Goal: Information Seeking & Learning: Find specific fact

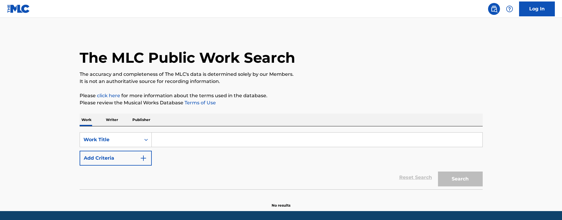
click at [534, 4] on link "Log In" at bounding box center [537, 8] width 36 height 15
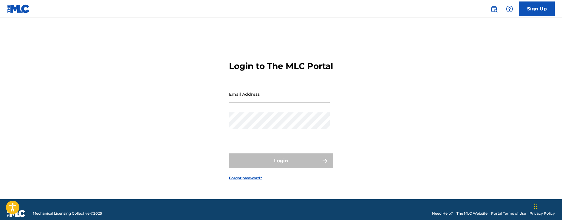
click at [249, 97] on input "Email Address" at bounding box center [279, 94] width 101 height 17
click at [393, 50] on div "Login to The MLC Portal Email Address Password Login Forgot password?" at bounding box center [280, 116] width 417 height 167
click at [233, 100] on input "Email Address" at bounding box center [279, 94] width 101 height 17
drag, startPoint x: 428, startPoint y: 138, endPoint x: 410, endPoint y: 133, distance: 18.9
click at [426, 137] on div "Login to The MLC Portal Email Address Password Login Forgot password?" at bounding box center [280, 116] width 417 height 167
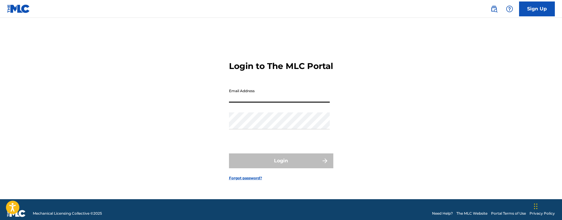
drag, startPoint x: 259, startPoint y: 91, endPoint x: 256, endPoint y: 96, distance: 5.7
click at [256, 95] on input "Email Address" at bounding box center [279, 94] width 101 height 17
paste input "Writers = [PERSON_NAME], [PERSON_NAME] [PERSON_NAME], [PERSON_NAME]"
type input "Writers = [PERSON_NAME], [PERSON_NAME] [PERSON_NAME], [PERSON_NAME]"
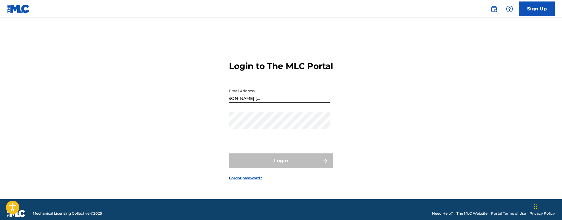
scroll to position [0, 0]
drag, startPoint x: 335, startPoint y: 103, endPoint x: 124, endPoint y: 94, distance: 210.6
click at [125, 94] on div "Login to The MLC Portal Email Address Writers = [PERSON_NAME], [PERSON_NAME] [P…" at bounding box center [280, 116] width 417 height 167
click at [252, 95] on input "Email Address" at bounding box center [279, 94] width 101 height 17
type input "mc.gillis-massey@bmg.com"
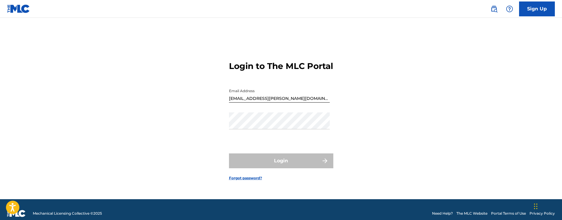
drag, startPoint x: 430, startPoint y: 147, endPoint x: 353, endPoint y: 149, distance: 76.9
click at [430, 147] on div "Login to The MLC Portal Email Address mc.gillis-massey@bmg.com Password Login F…" at bounding box center [280, 116] width 417 height 167
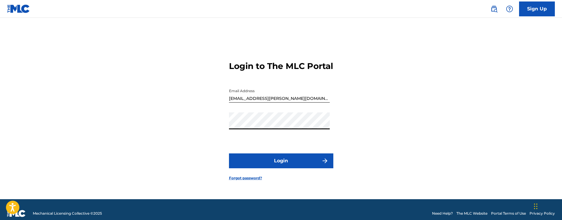
drag, startPoint x: 442, startPoint y: 76, endPoint x: 434, endPoint y: 64, distance: 14.5
click at [442, 76] on div "Login to The MLC Portal Email Address mc.gillis-massey@bmg.com Password Login F…" at bounding box center [280, 116] width 417 height 167
click at [287, 166] on button "Login" at bounding box center [281, 161] width 104 height 15
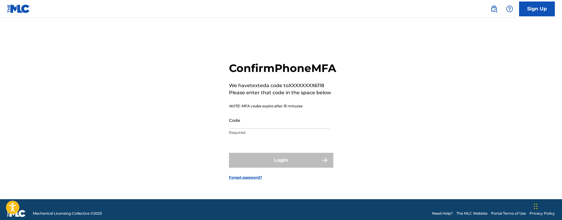
click at [490, 108] on main "Confirm Phone MFA We have texted a code to XXXXXXXX6118 Please enter that code …" at bounding box center [281, 109] width 562 height 182
drag, startPoint x: 442, startPoint y: 128, endPoint x: 437, endPoint y: 124, distance: 6.4
click at [442, 127] on div "Confirm Phone MFA We have texted a code to XXXXXXXX6118 Please enter that code …" at bounding box center [280, 116] width 417 height 167
click at [238, 129] on input "Code" at bounding box center [279, 120] width 101 height 17
paste input "303420"
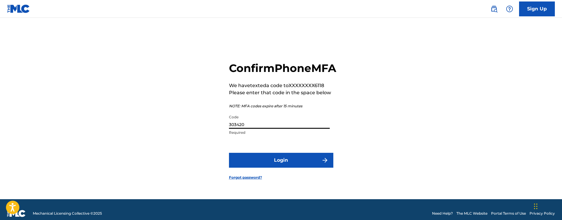
type input "303420"
click at [264, 165] on button "Login" at bounding box center [281, 160] width 104 height 15
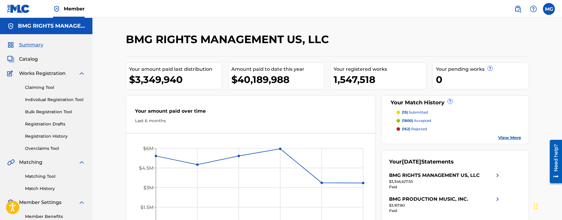
click at [21, 58] on span "Catalog" at bounding box center [28, 59] width 19 height 7
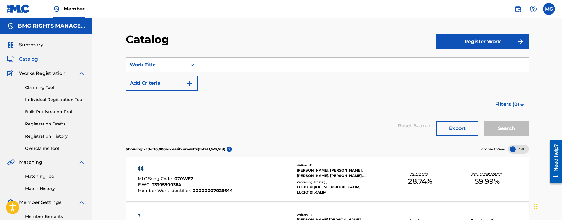
click at [213, 65] on input "Search Form" at bounding box center [363, 65] width 330 height 14
click at [219, 65] on input "Search Form" at bounding box center [363, 65] width 330 height 14
paste input "La Gozadera"
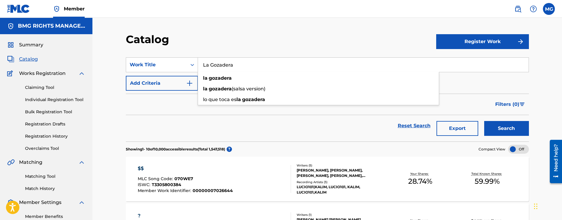
type input "La Gozadera"
click at [303, 36] on div "Catalog" at bounding box center [281, 42] width 310 height 18
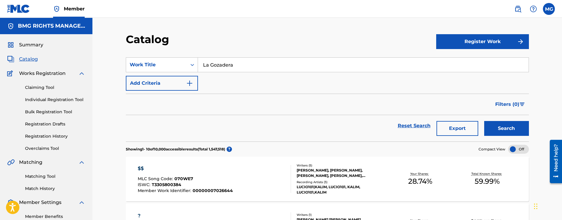
click at [516, 122] on button "Search" at bounding box center [506, 128] width 45 height 15
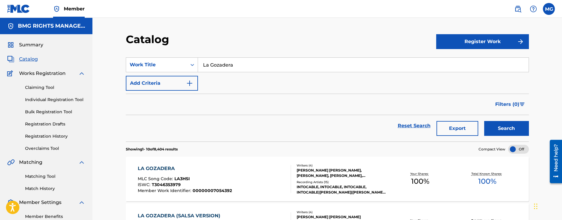
click at [189, 82] on img "Search Form" at bounding box center [189, 83] width 7 height 7
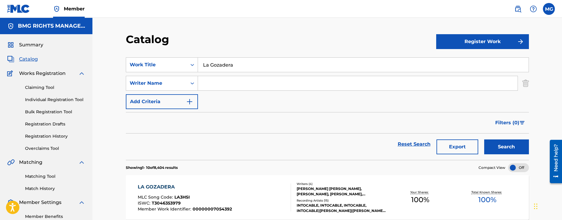
click at [223, 79] on input "Search Form" at bounding box center [357, 83] width 319 height 14
paste input "Delgado"
type input "Delgado"
click at [505, 142] on button "Search" at bounding box center [506, 147] width 45 height 15
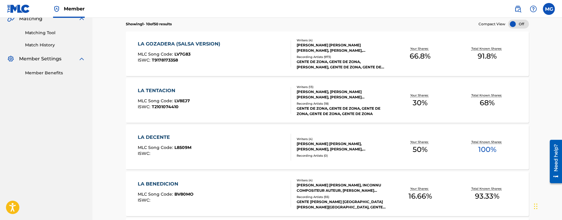
scroll to position [89, 0]
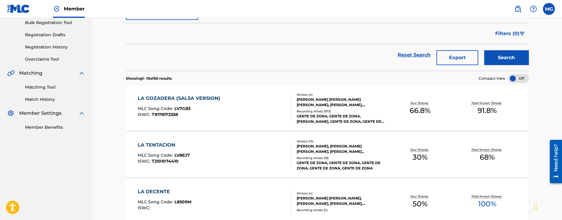
click at [182, 98] on div "LA GOZADERA (SALSA VERSION)" at bounding box center [181, 98] width 86 height 7
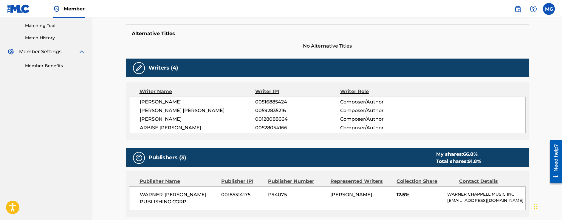
scroll to position [149, 0]
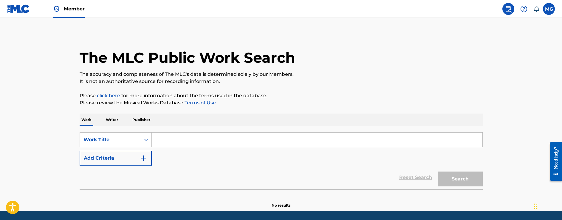
click at [189, 139] on input "Search Form" at bounding box center [317, 140] width 330 height 14
paste input ""La Gozadera" Writers = Alexander Hernandez Delgado, Randy Martinez Amey Malcom…"
type input ""La Gozadera" Writers = Alexander Hernandez Delgado, Randy Martinez Amey Malcom…"
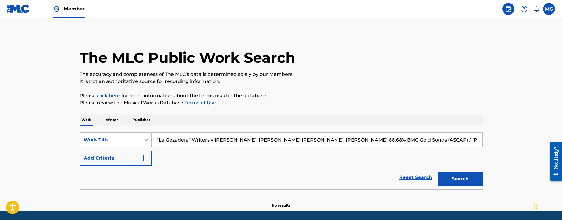
drag, startPoint x: 479, startPoint y: 140, endPoint x: 13, endPoint y: 135, distance: 466.0
click at [13, 135] on main "The MLC Public Work Search The accuracy and completeness of The MLC's data is d…" at bounding box center [281, 115] width 562 height 194
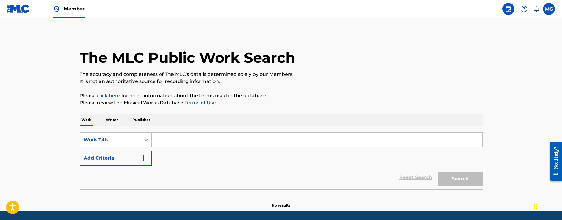
click at [166, 140] on input "Search Form" at bounding box center [317, 140] width 330 height 14
paste input "La Gozadera"
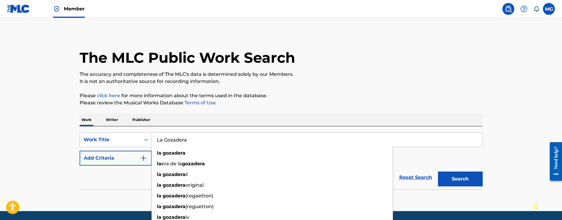
type input "La Gozadera"
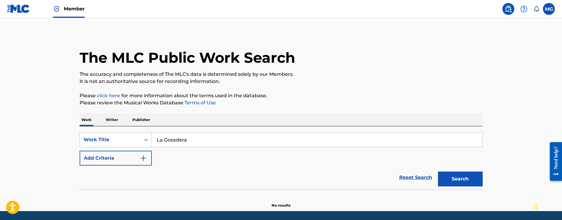
click at [146, 157] on img "Search Form" at bounding box center [143, 158] width 7 height 7
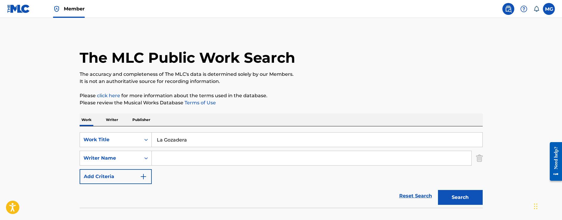
click at [173, 159] on input "Search Form" at bounding box center [311, 158] width 319 height 14
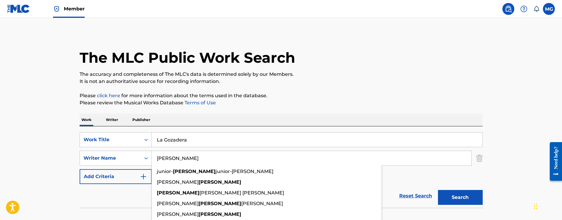
type input "Delgado"
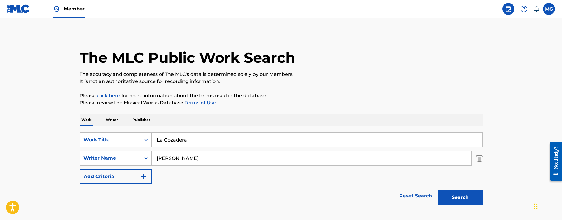
drag, startPoint x: 476, startPoint y: 198, endPoint x: 487, endPoint y: 201, distance: 10.9
click at [476, 198] on button "Search" at bounding box center [460, 197] width 45 height 15
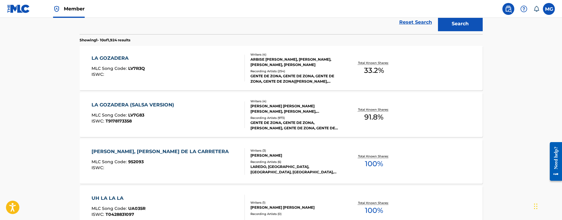
scroll to position [179, 0]
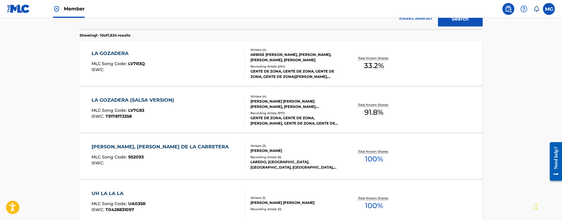
click at [117, 63] on span "MLC Song Code :" at bounding box center [109, 63] width 37 height 5
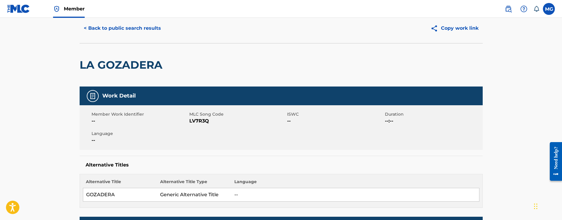
scroll to position [30, 0]
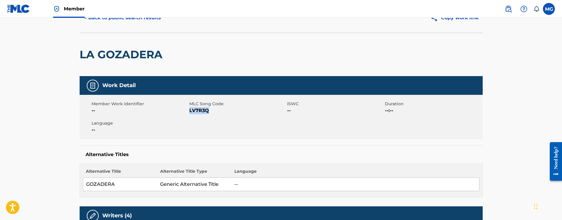
drag, startPoint x: 211, startPoint y: 111, endPoint x: 189, endPoint y: 111, distance: 22.0
click at [189, 111] on span "LV7R3Q" at bounding box center [237, 110] width 96 height 7
copy span "LV7R3Q"
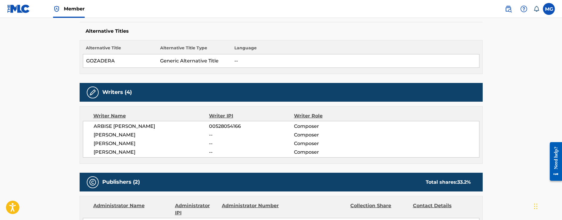
scroll to position [149, 0]
